Goal: Transaction & Acquisition: Obtain resource

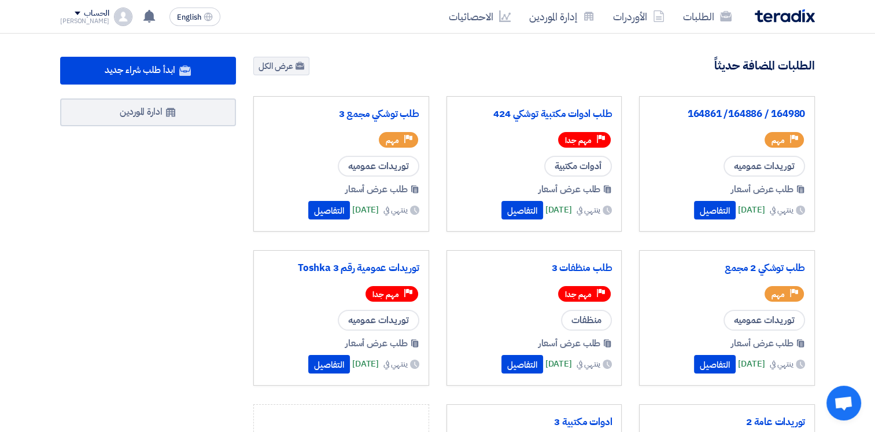
drag, startPoint x: 838, startPoint y: 75, endPoint x: 834, endPoint y: 70, distance: 6.6
click at [694, 214] on button "التفاصيل" at bounding box center [715, 210] width 42 height 19
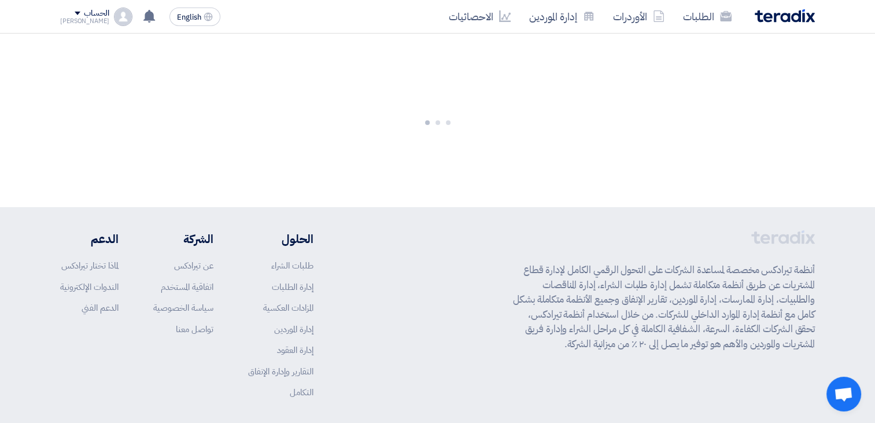
drag, startPoint x: 526, startPoint y: 340, endPoint x: 430, endPoint y: 289, distance: 108.4
click at [430, 289] on div "أنظمة تيرادكس مخصصة لمساعدة الشركات على التحول الرقمي الكامل لإدارة قطاع المشتر…" at bounding box center [437, 323] width 755 height 186
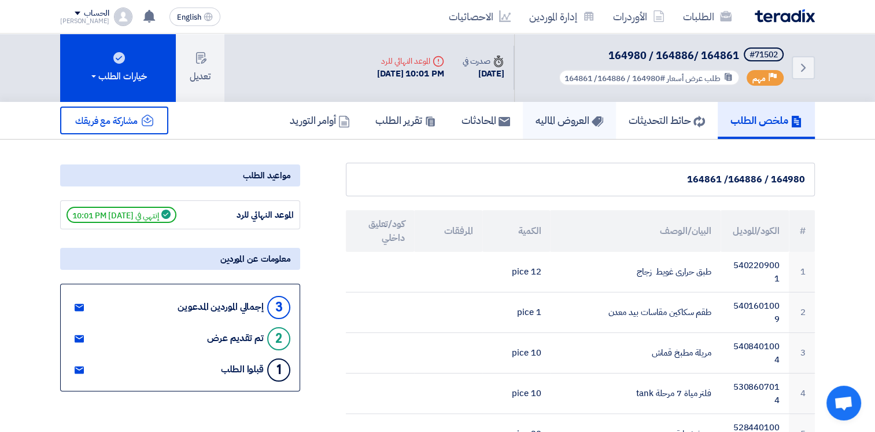
click at [558, 121] on h5 "العروض الماليه" at bounding box center [570, 119] width 68 height 13
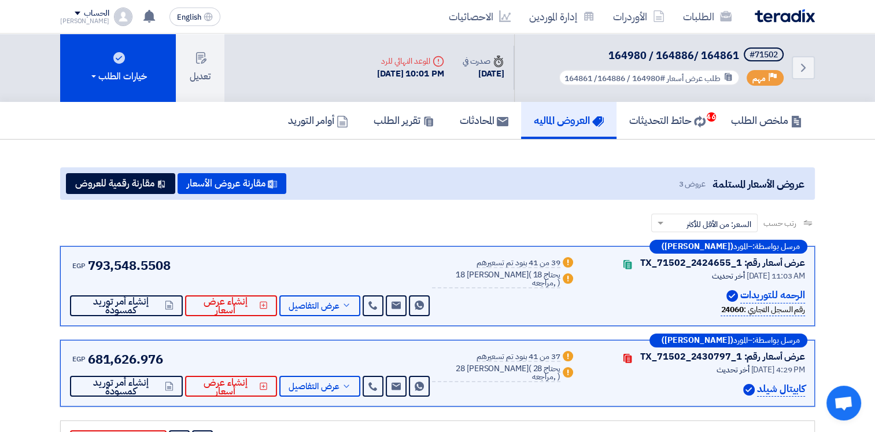
click at [288, 195] on div "عروض الأسعار المستلمة عروض 3 مقارنة عروض الأسعار مقارنة رقمية للعروض" at bounding box center [437, 183] width 755 height 32
click at [248, 179] on button "مقارنة عروض الأسعار" at bounding box center [232, 183] width 109 height 21
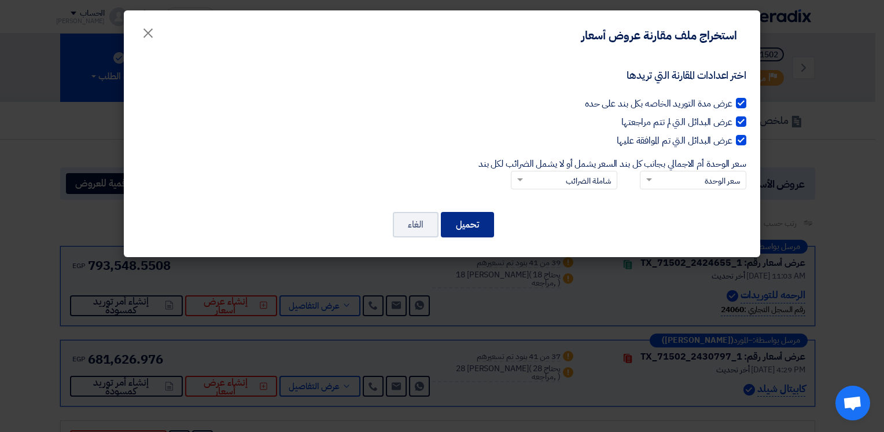
click at [469, 227] on button "تحميل" at bounding box center [467, 224] width 53 height 25
click at [450, 218] on button "تحميل" at bounding box center [467, 224] width 53 height 25
